Goal: Transaction & Acquisition: Subscribe to service/newsletter

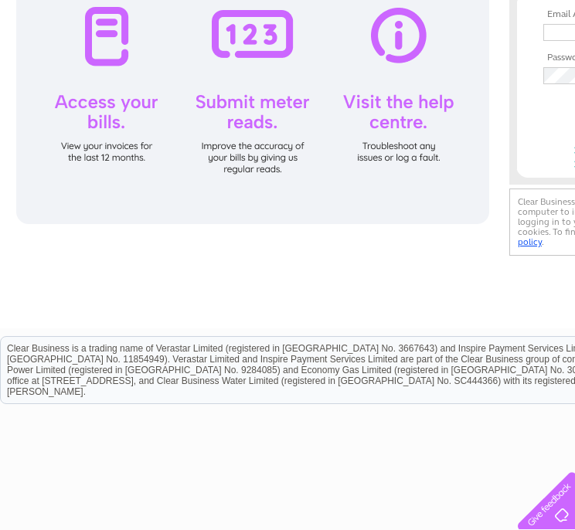
scroll to position [232, 0]
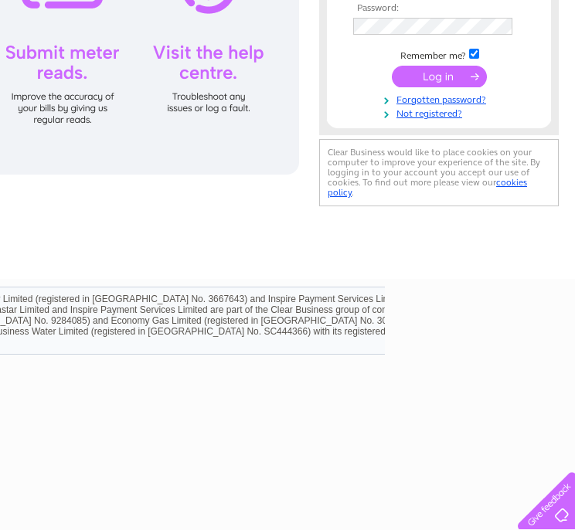
drag, startPoint x: 565, startPoint y: 189, endPoint x: 535, endPoint y: 158, distance: 43.2
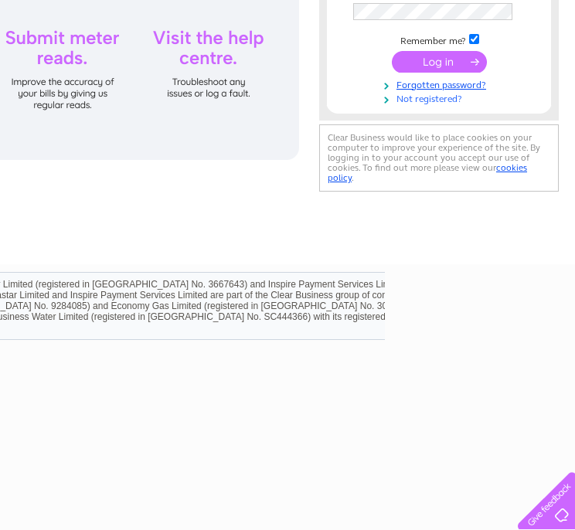
click at [450, 104] on link "Not registered?" at bounding box center [440, 97] width 175 height 15
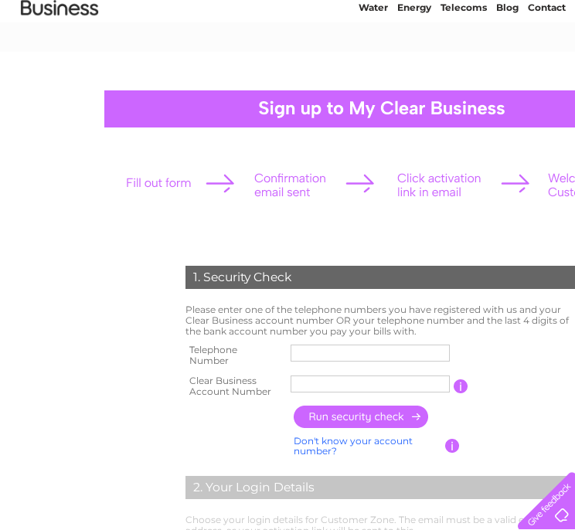
scroll to position [155, 0]
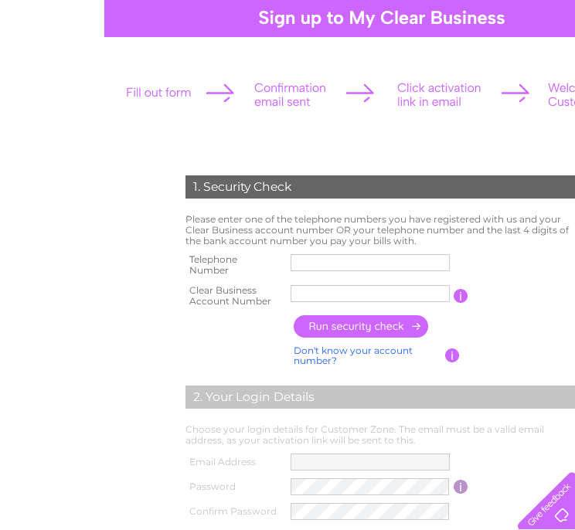
click at [363, 251] on td at bounding box center [370, 265] width 167 height 31
click at [359, 267] on input "text" at bounding box center [370, 262] width 161 height 19
drag, startPoint x: 367, startPoint y: 264, endPoint x: 343, endPoint y: 263, distance: 24.0
click at [343, 263] on input "01224984584" at bounding box center [370, 262] width 161 height 19
type input "01224984044"
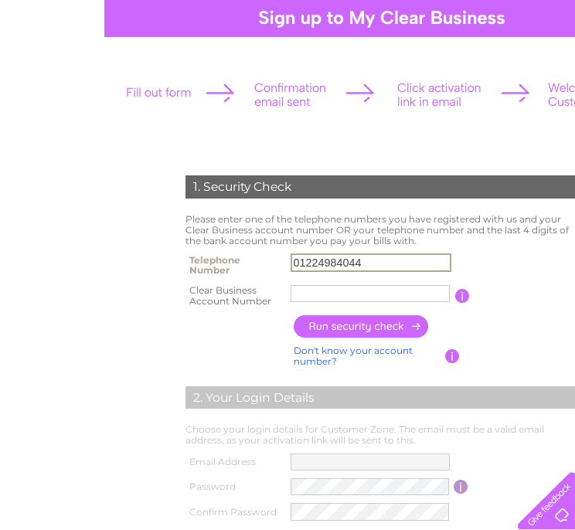
click at [365, 299] on input "text" at bounding box center [369, 293] width 159 height 17
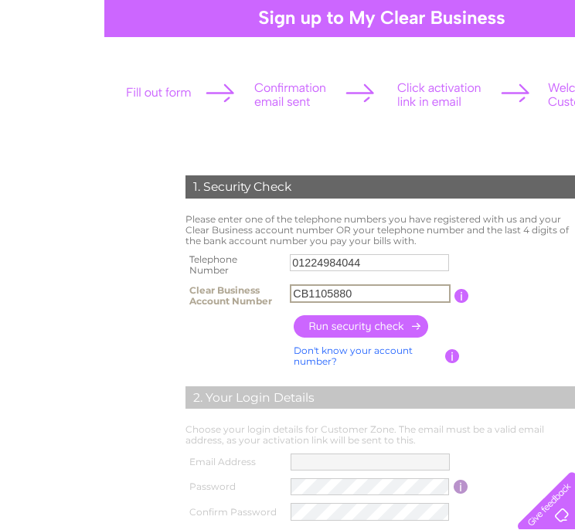
type input "CB1105880"
click at [370, 328] on input "button" at bounding box center [362, 326] width 136 height 22
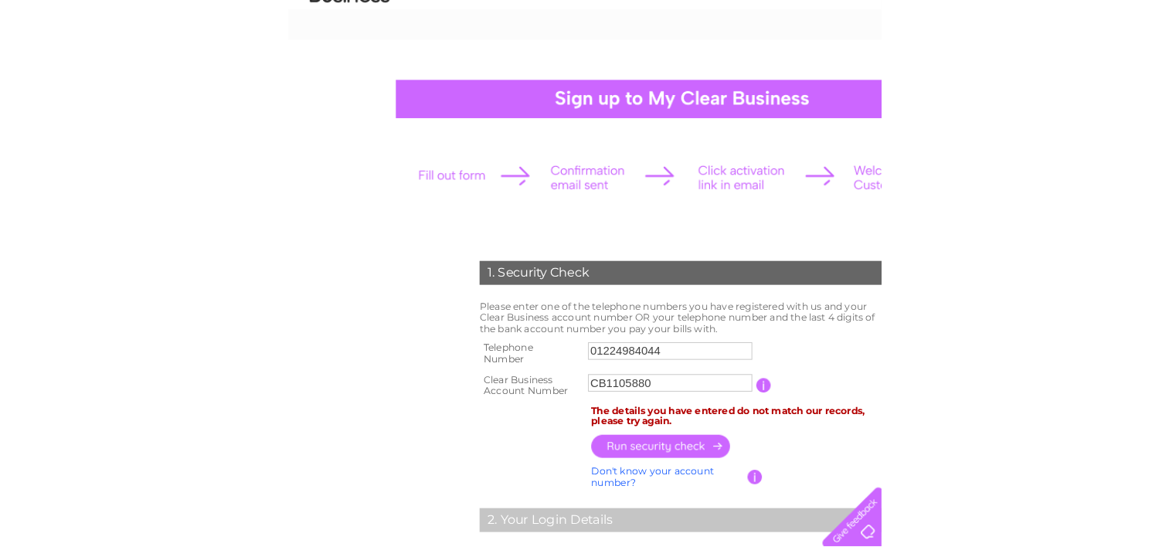
scroll to position [77, 0]
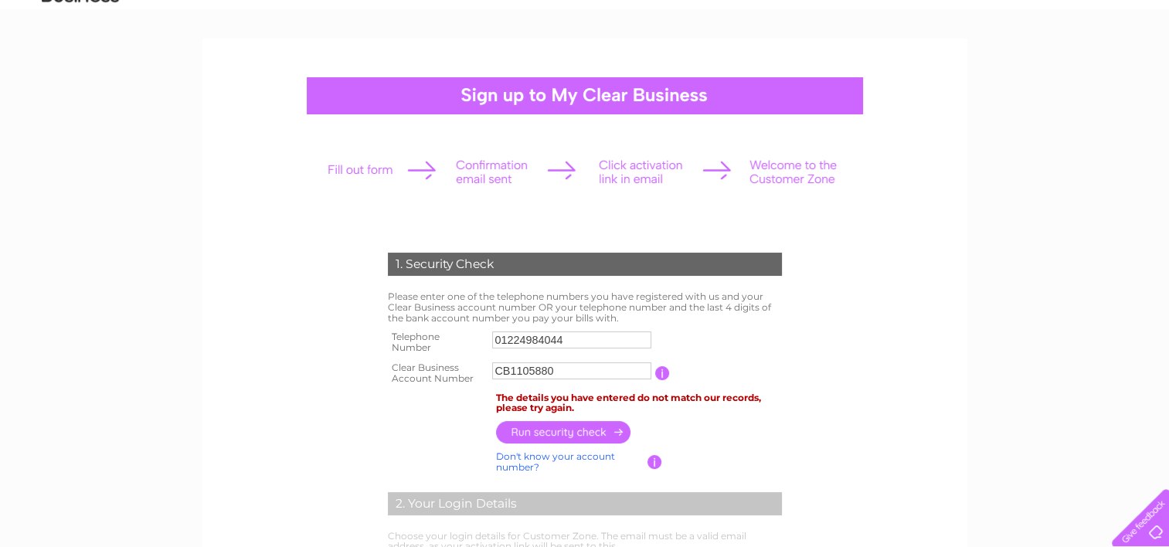
drag, startPoint x: 590, startPoint y: 330, endPoint x: 561, endPoint y: 330, distance: 29.4
click at [561, 330] on td "01224984044" at bounding box center [571, 342] width 167 height 31
drag, startPoint x: 566, startPoint y: 333, endPoint x: 545, endPoint y: 331, distance: 20.9
click at [545, 331] on input "01224984044" at bounding box center [572, 340] width 161 height 19
type input "01224984584"
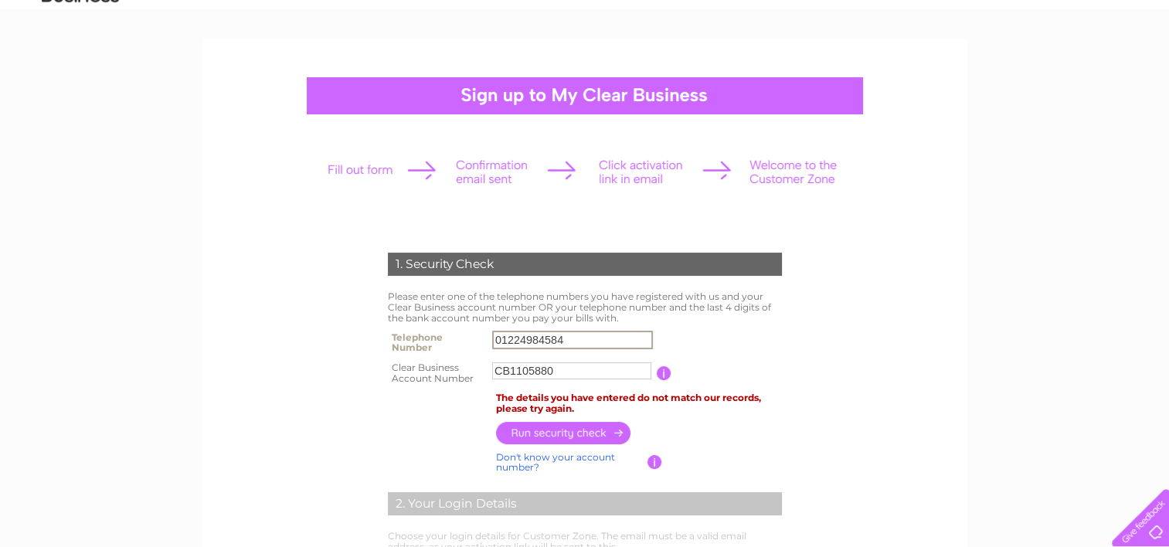
click at [574, 303] on td "Please enter one of the telephone numbers you have registered with us and your …" at bounding box center [585, 306] width 402 height 39
click at [550, 423] on input "button" at bounding box center [564, 432] width 136 height 22
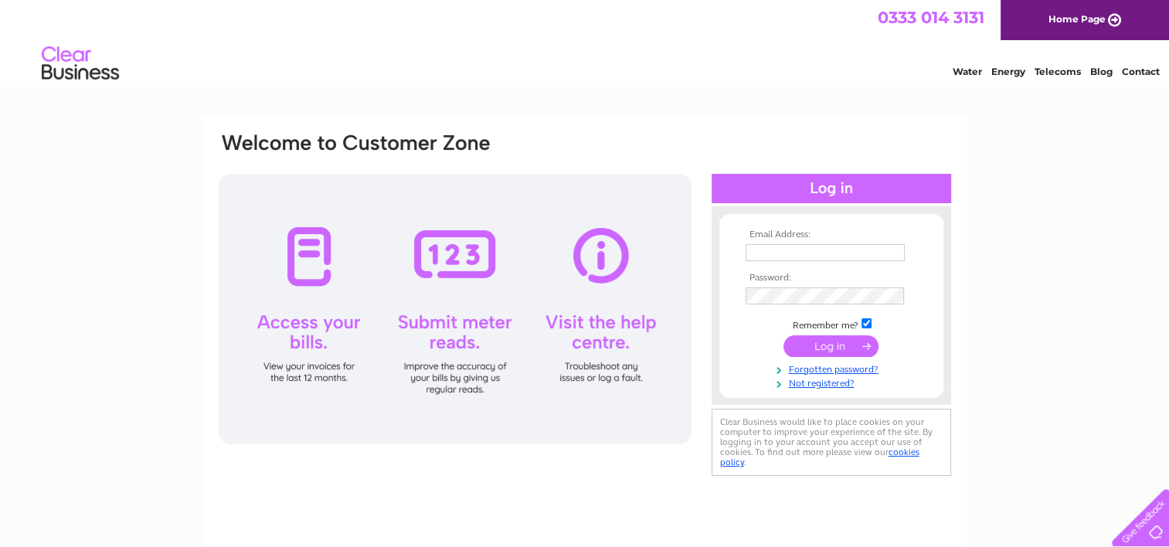
click at [1131, 71] on link "Contact" at bounding box center [1141, 72] width 38 height 12
click at [68, 52] on img at bounding box center [80, 63] width 79 height 47
click at [73, 68] on img at bounding box center [80, 63] width 79 height 47
